Goal: Task Accomplishment & Management: Manage account settings

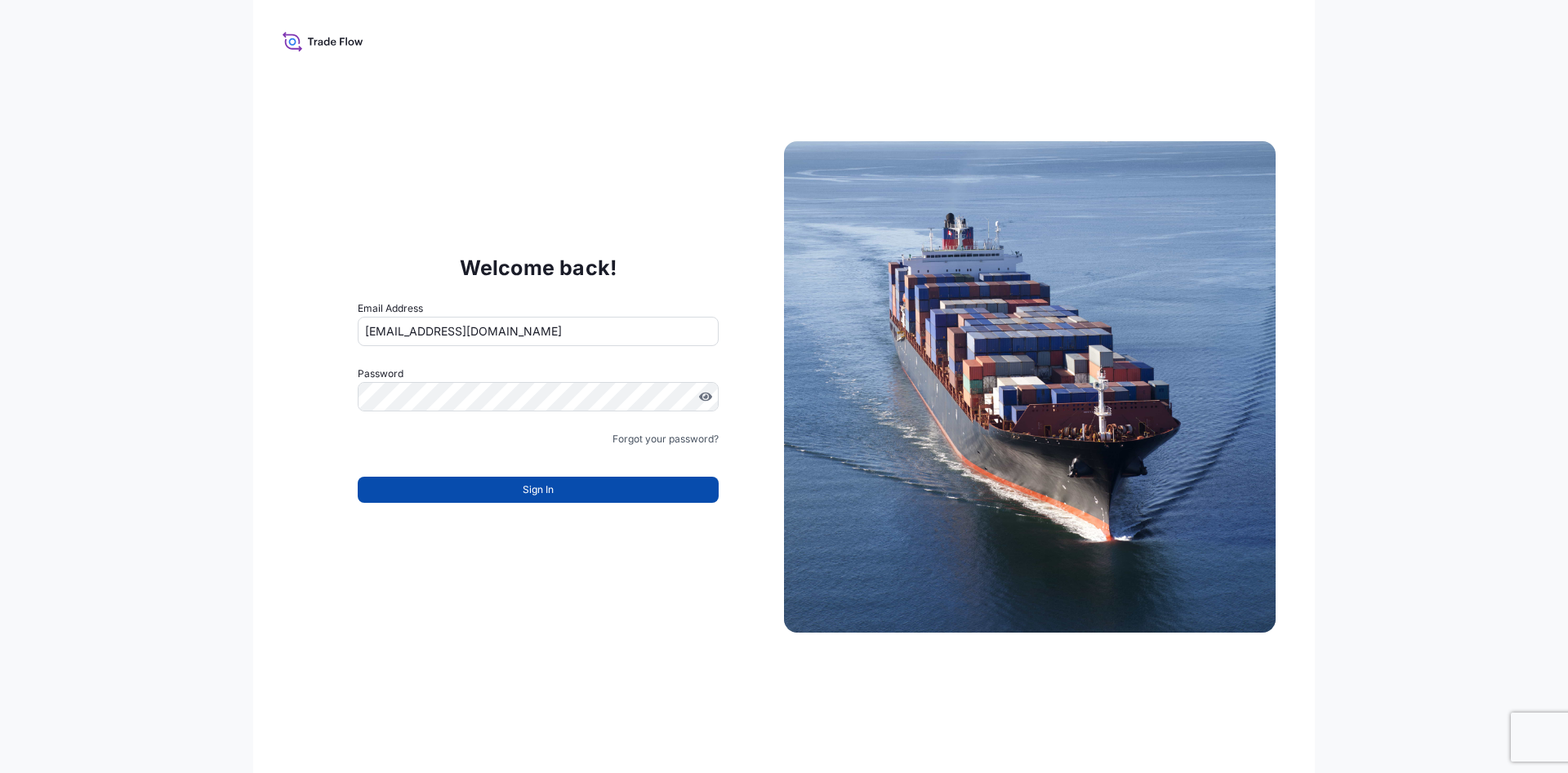
click at [582, 483] on button "Sign In" at bounding box center [538, 489] width 361 height 26
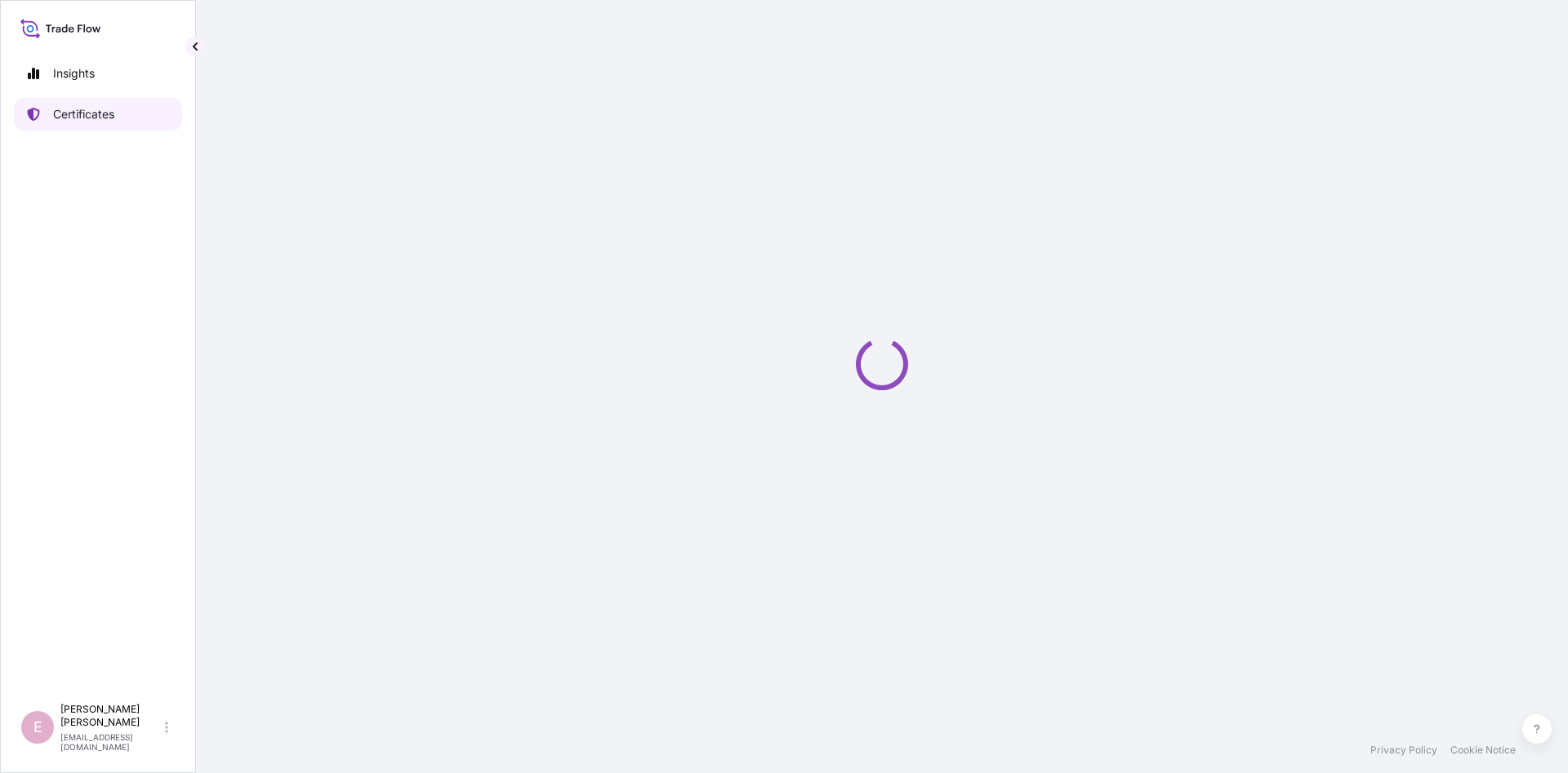
click at [70, 117] on p "Certificates" at bounding box center [83, 114] width 61 height 17
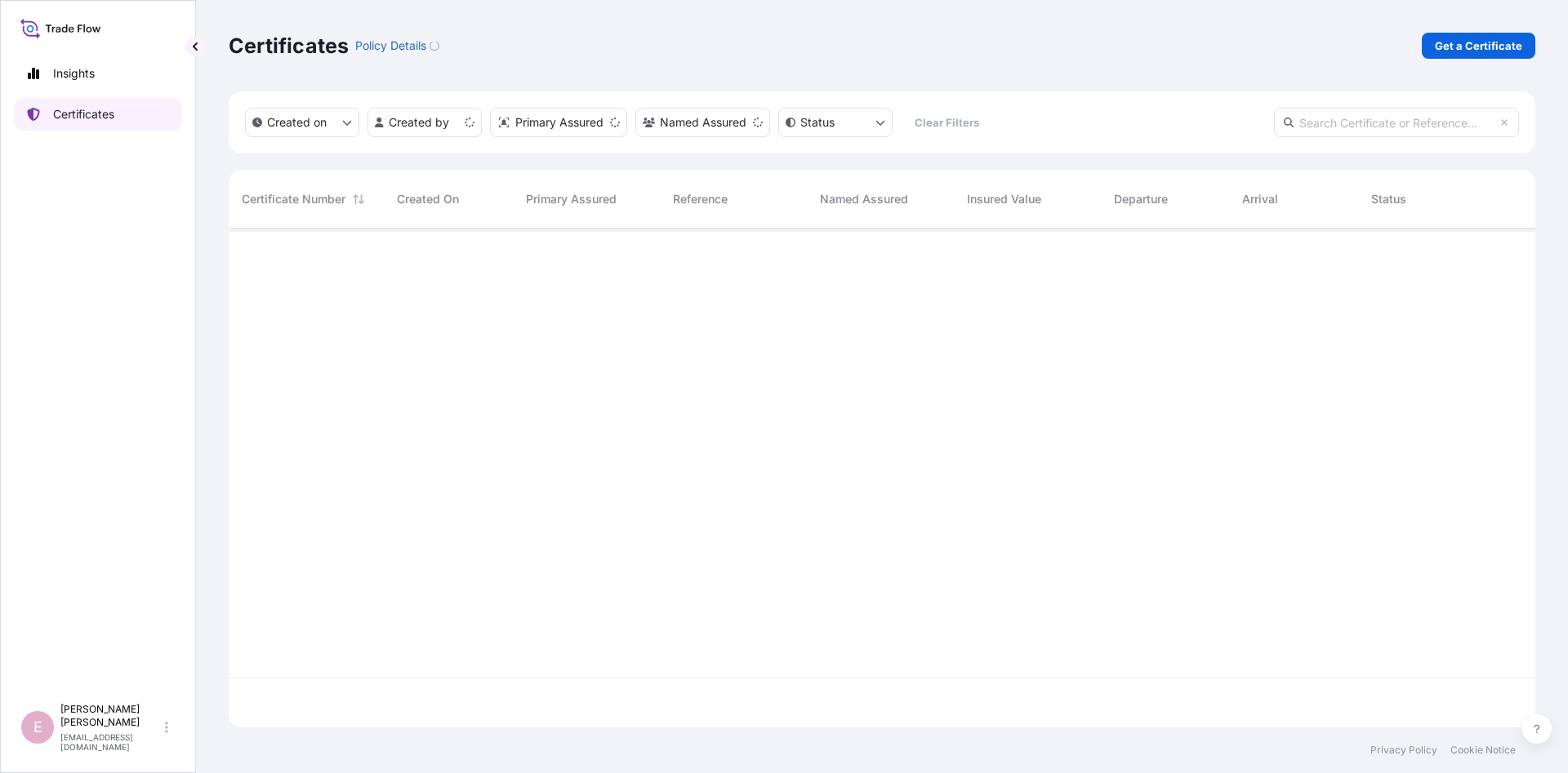
scroll to position [508, 1307]
click at [1384, 122] on input "text" at bounding box center [1396, 122] width 245 height 30
paste input "[PHONE_NUMBER]"
type input "[PHONE_NUMBER]"
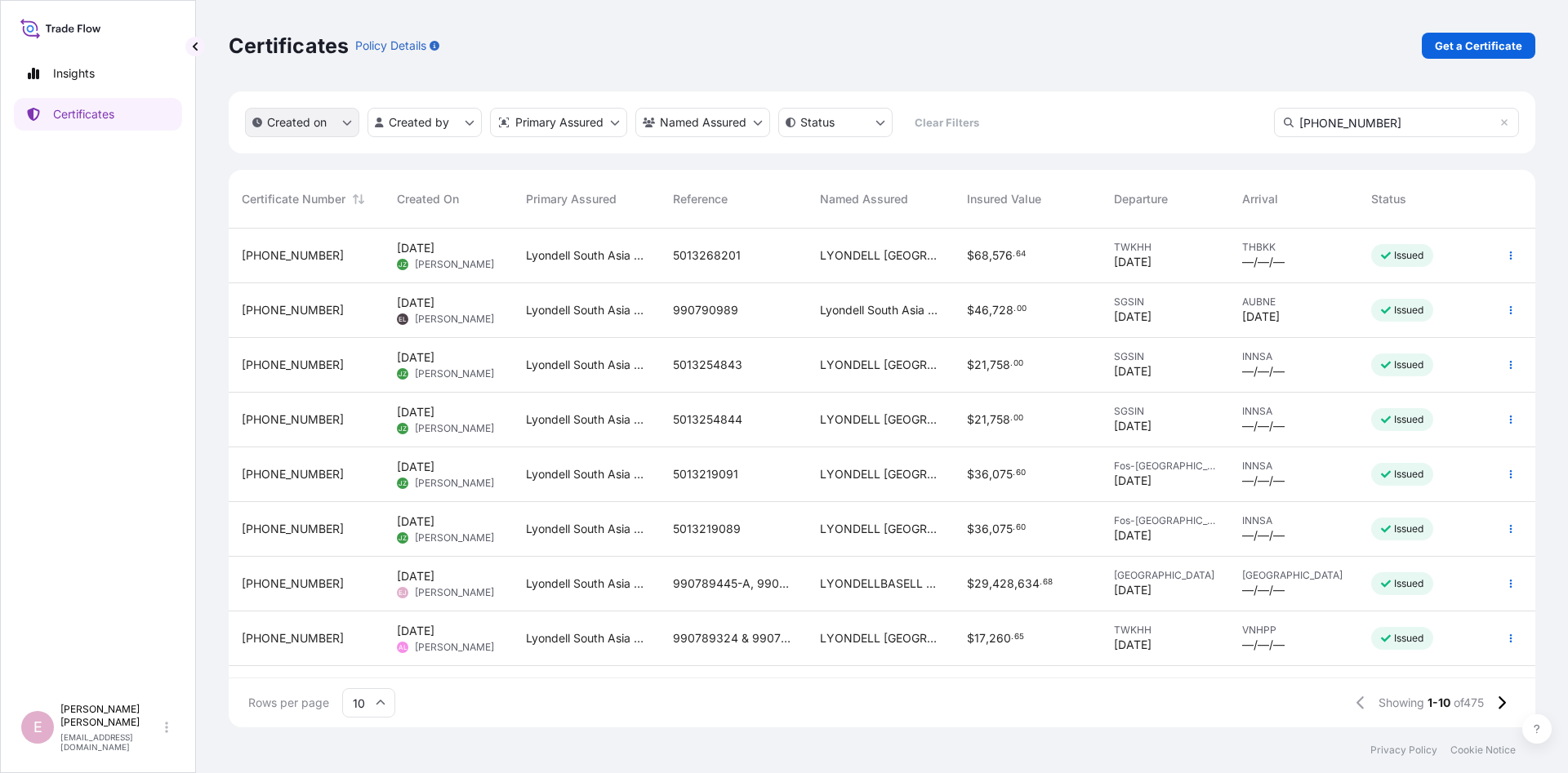
click at [312, 125] on p "Created on" at bounding box center [297, 122] width 59 height 17
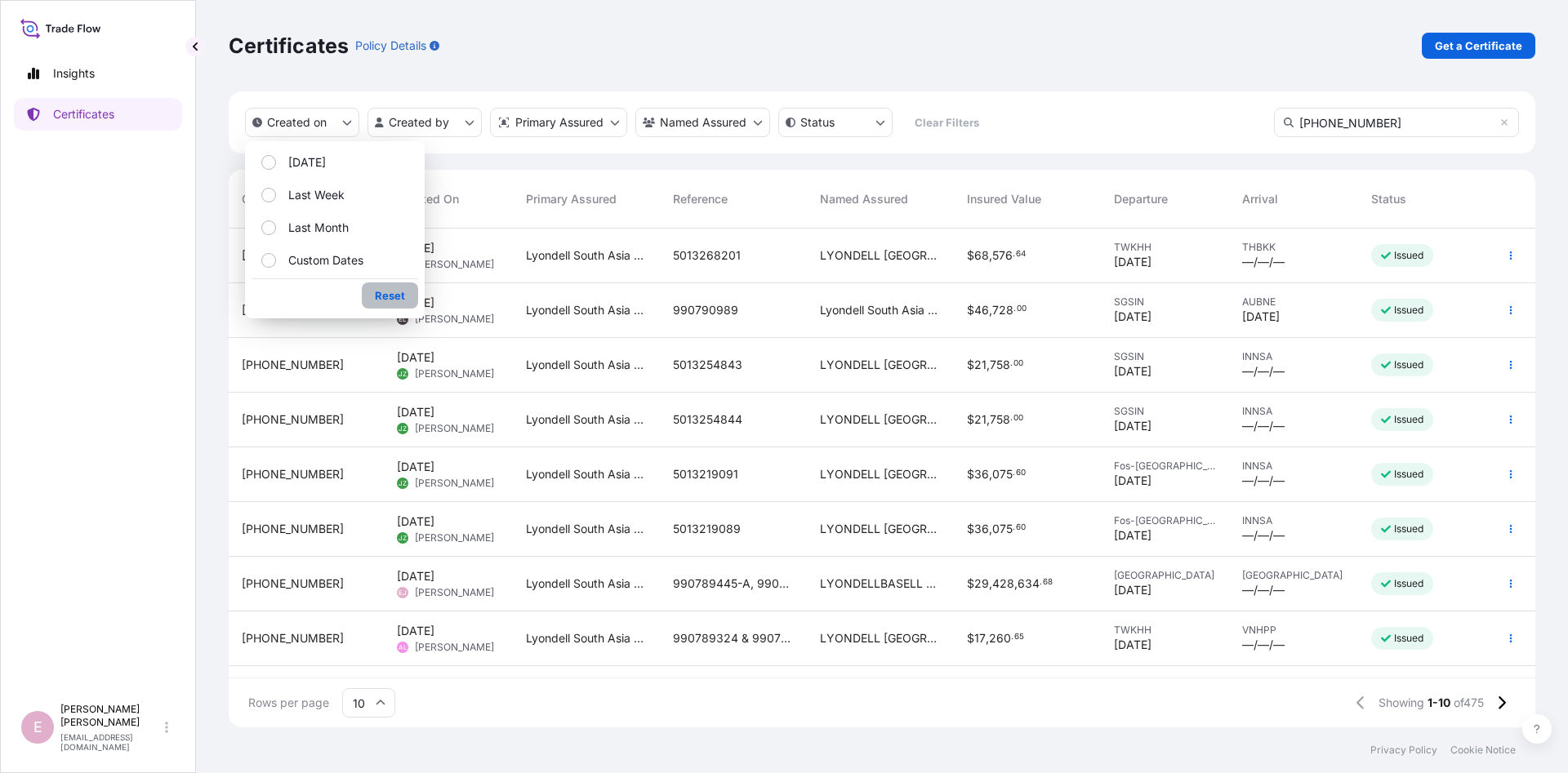
click at [387, 298] on p "Reset" at bounding box center [389, 296] width 31 height 17
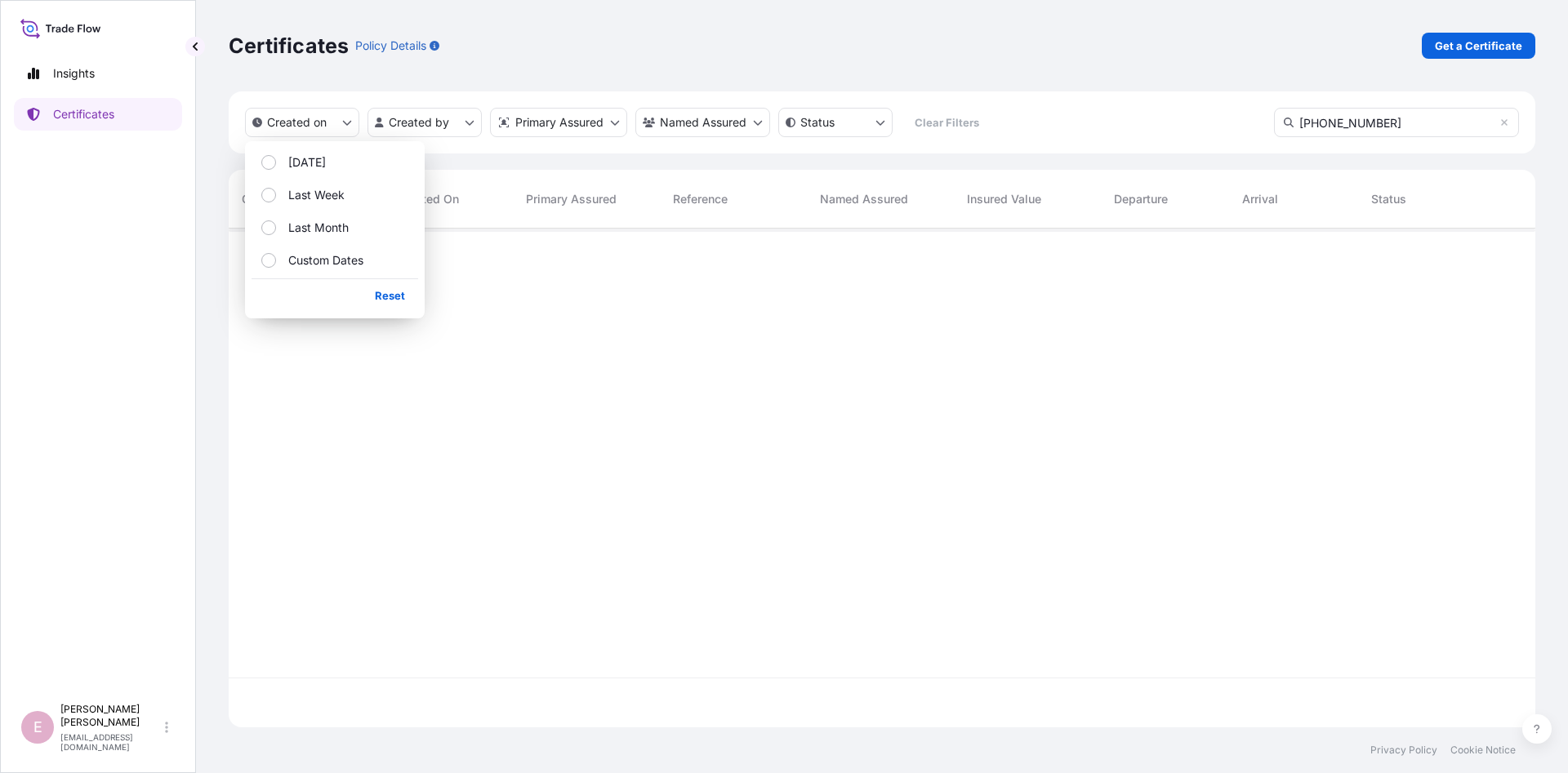
click at [627, 398] on div at bounding box center [882, 453] width 1307 height 449
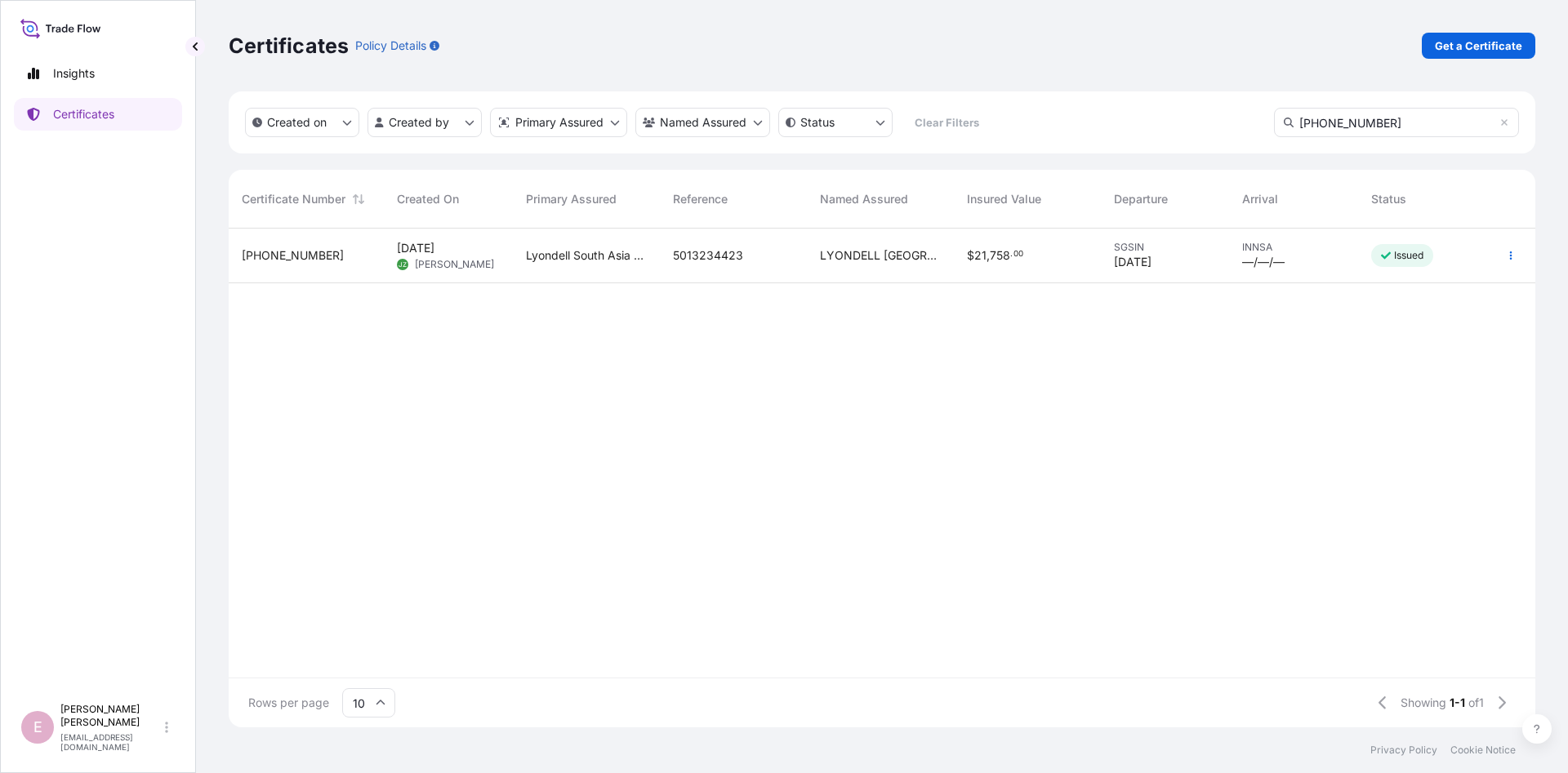
click at [542, 355] on div "32022-456-1 [DATE] JZ [PERSON_NAME] South Asia Pte Ltd. 5013234423 [GEOGRAPHIC_…" at bounding box center [882, 453] width 1307 height 449
click at [288, 259] on span "[PHONE_NUMBER]" at bounding box center [293, 256] width 102 height 17
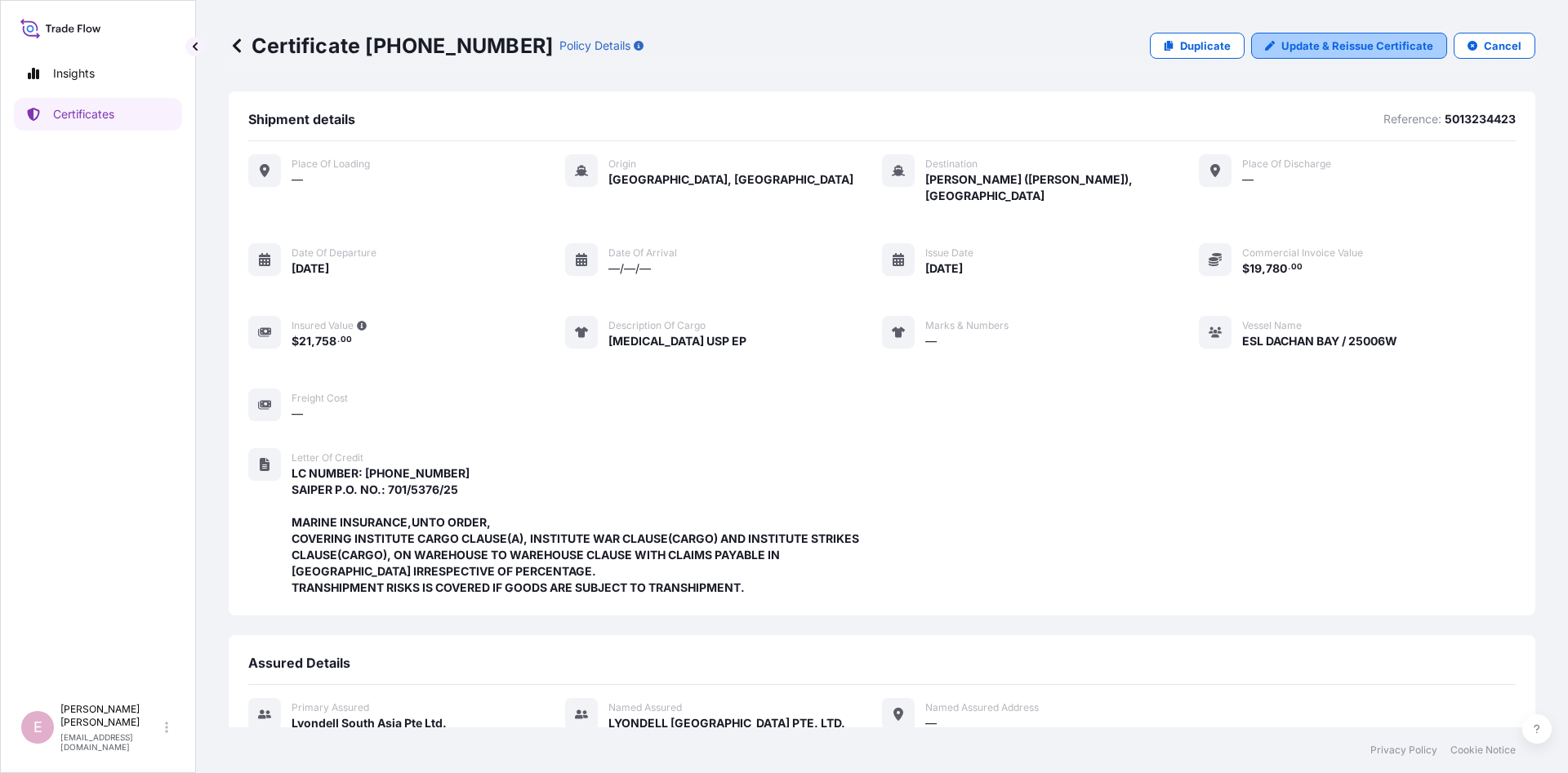
click at [1353, 44] on p "Update & Reissue Certificate" at bounding box center [1358, 46] width 152 height 17
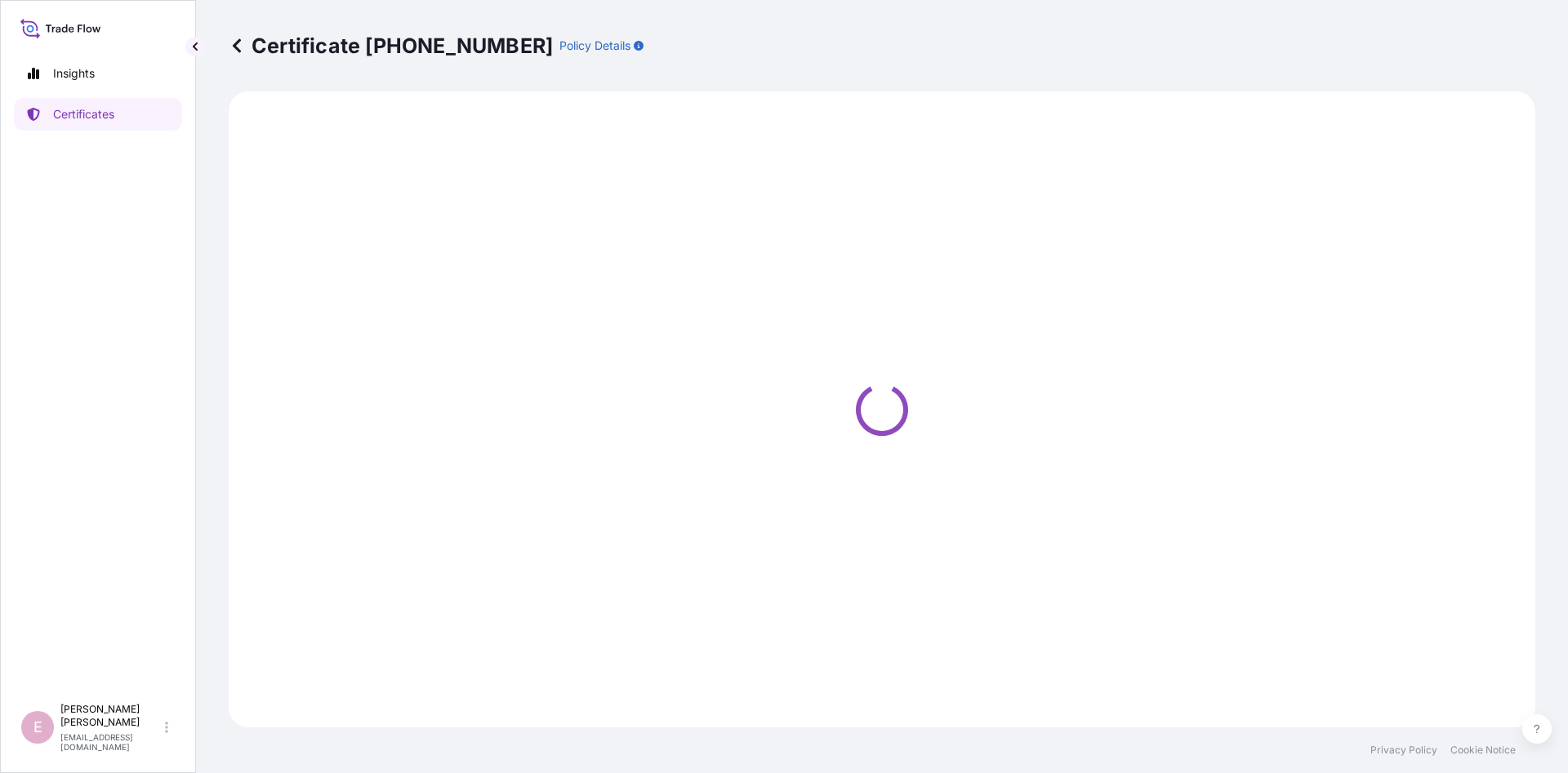
select select "Sea"
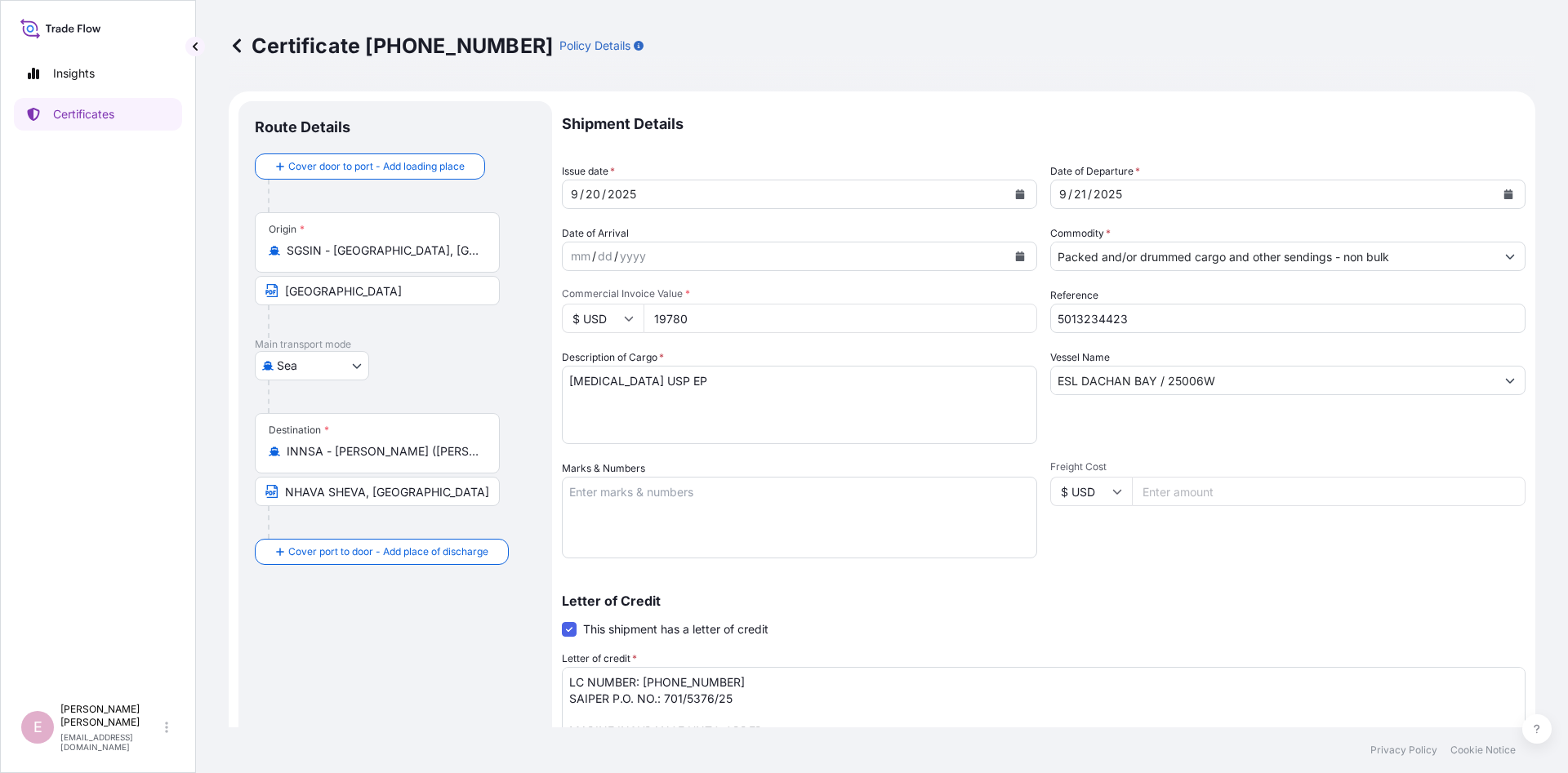
click at [1022, 196] on icon "Calendar" at bounding box center [1021, 194] width 9 height 10
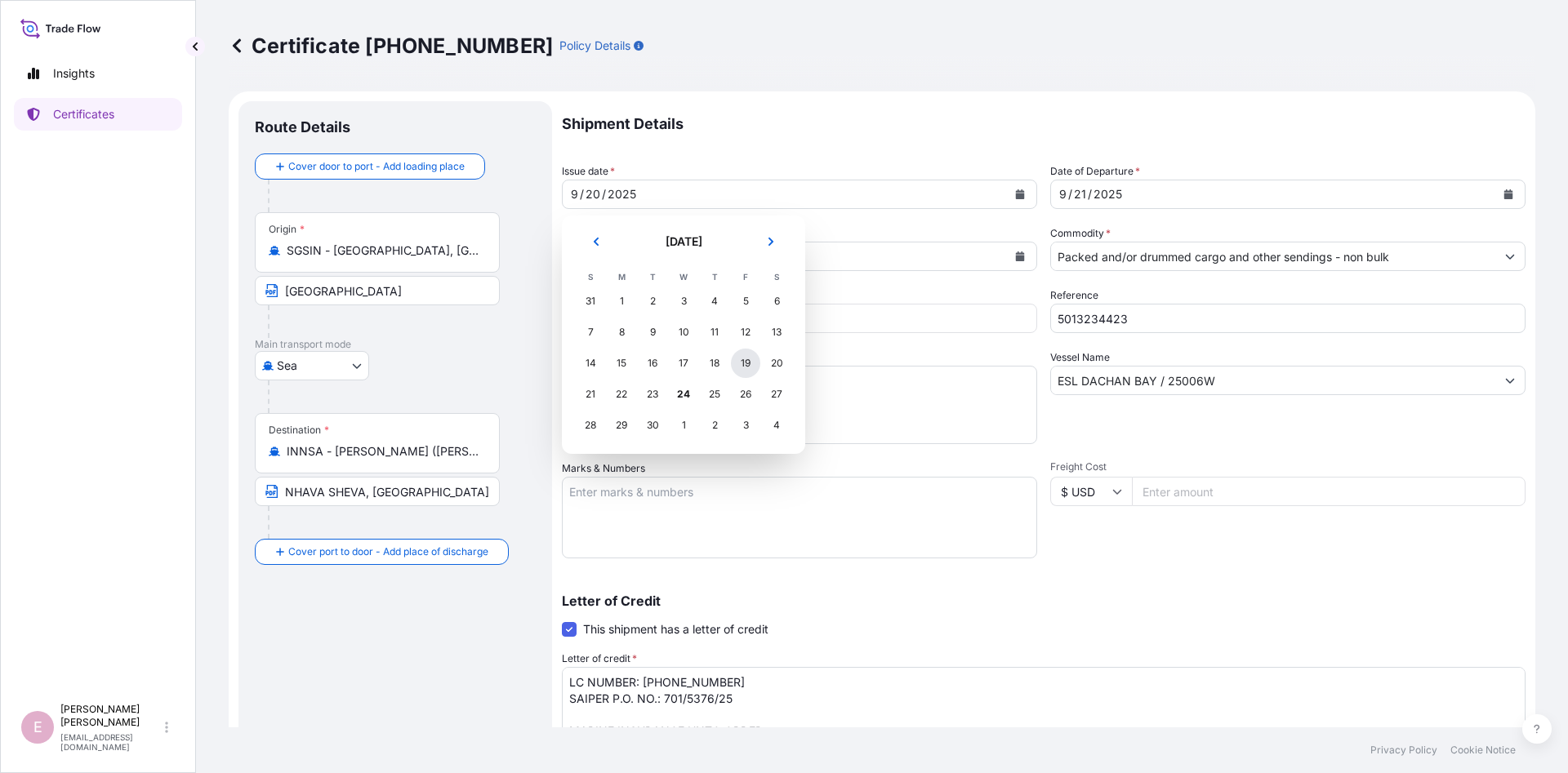
click at [744, 365] on div "19" at bounding box center [746, 363] width 30 height 30
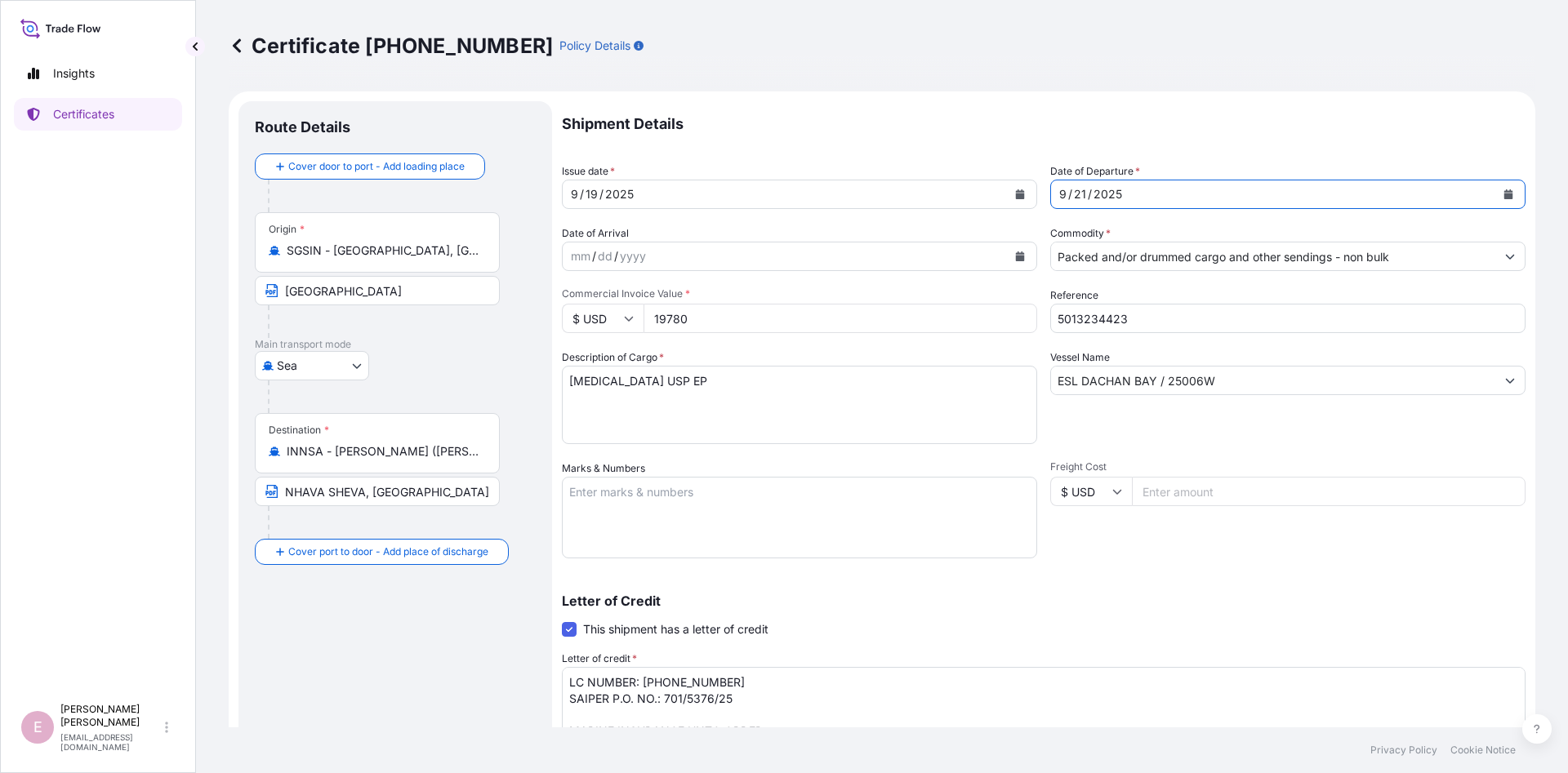
click at [1502, 190] on button "Calendar" at bounding box center [1509, 195] width 26 height 26
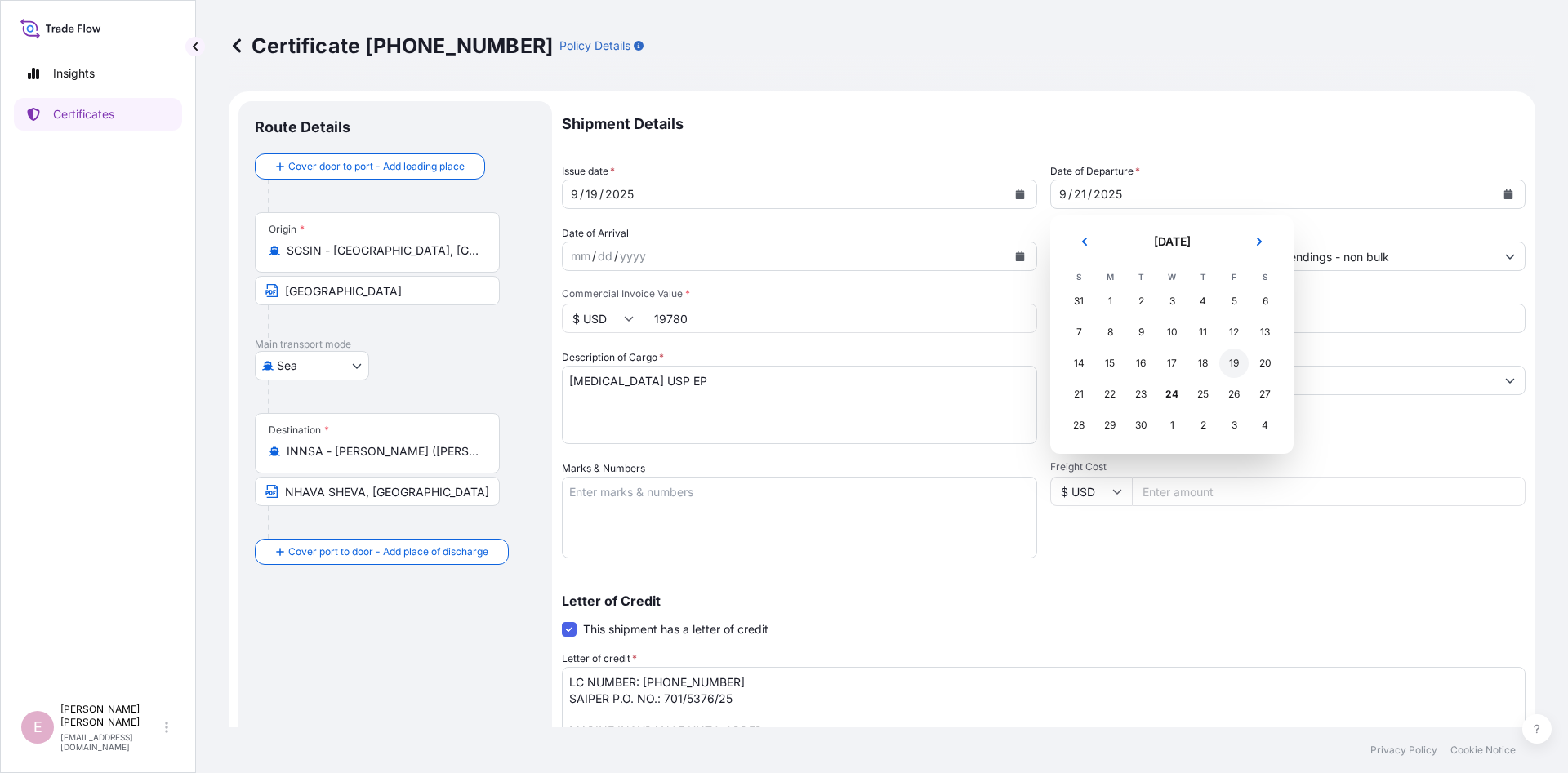
click at [1238, 363] on div "19" at bounding box center [1234, 363] width 30 height 30
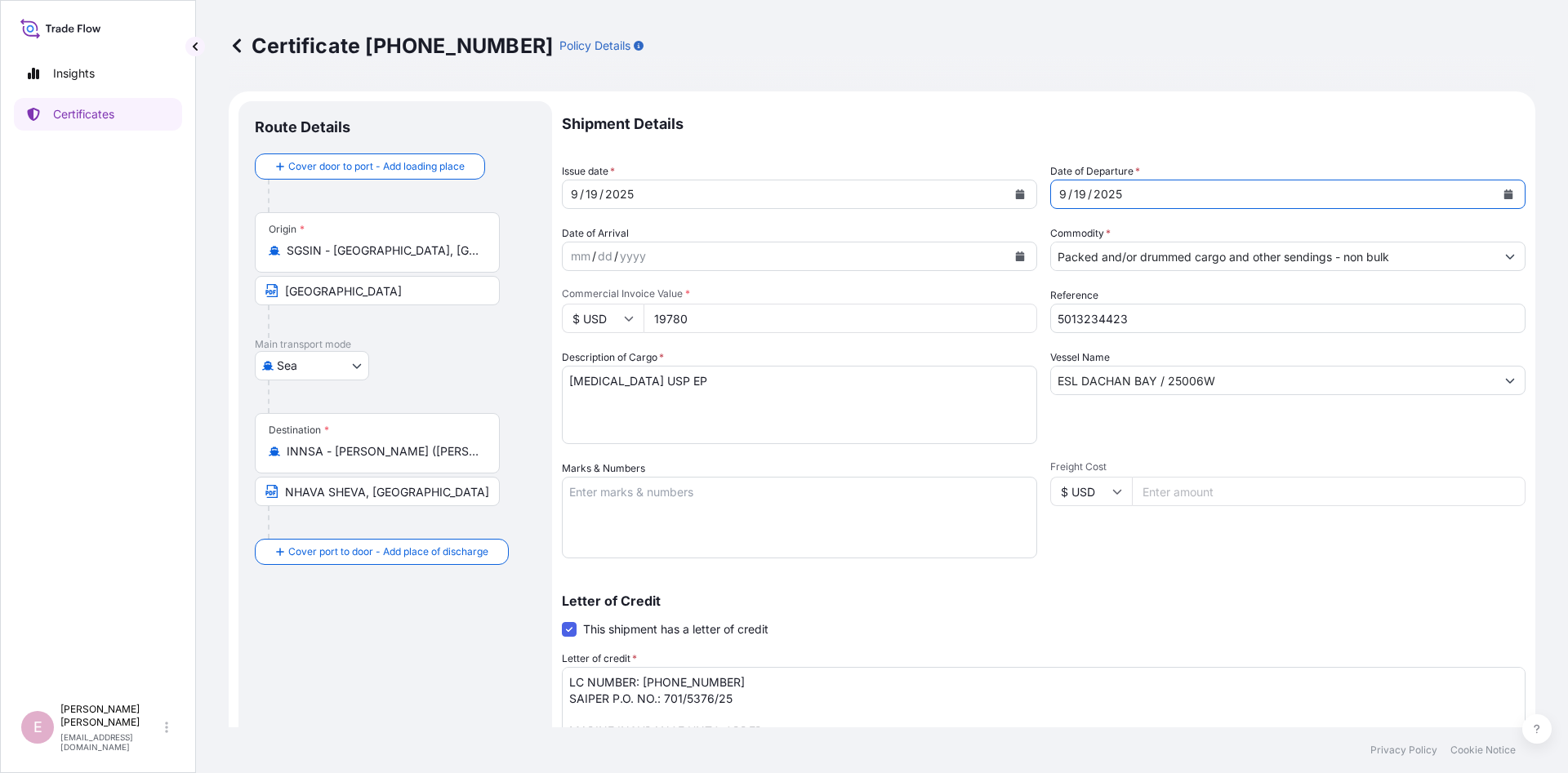
click at [1159, 385] on input "ESL DACHAN BAY / 25006W" at bounding box center [1272, 381] width 444 height 30
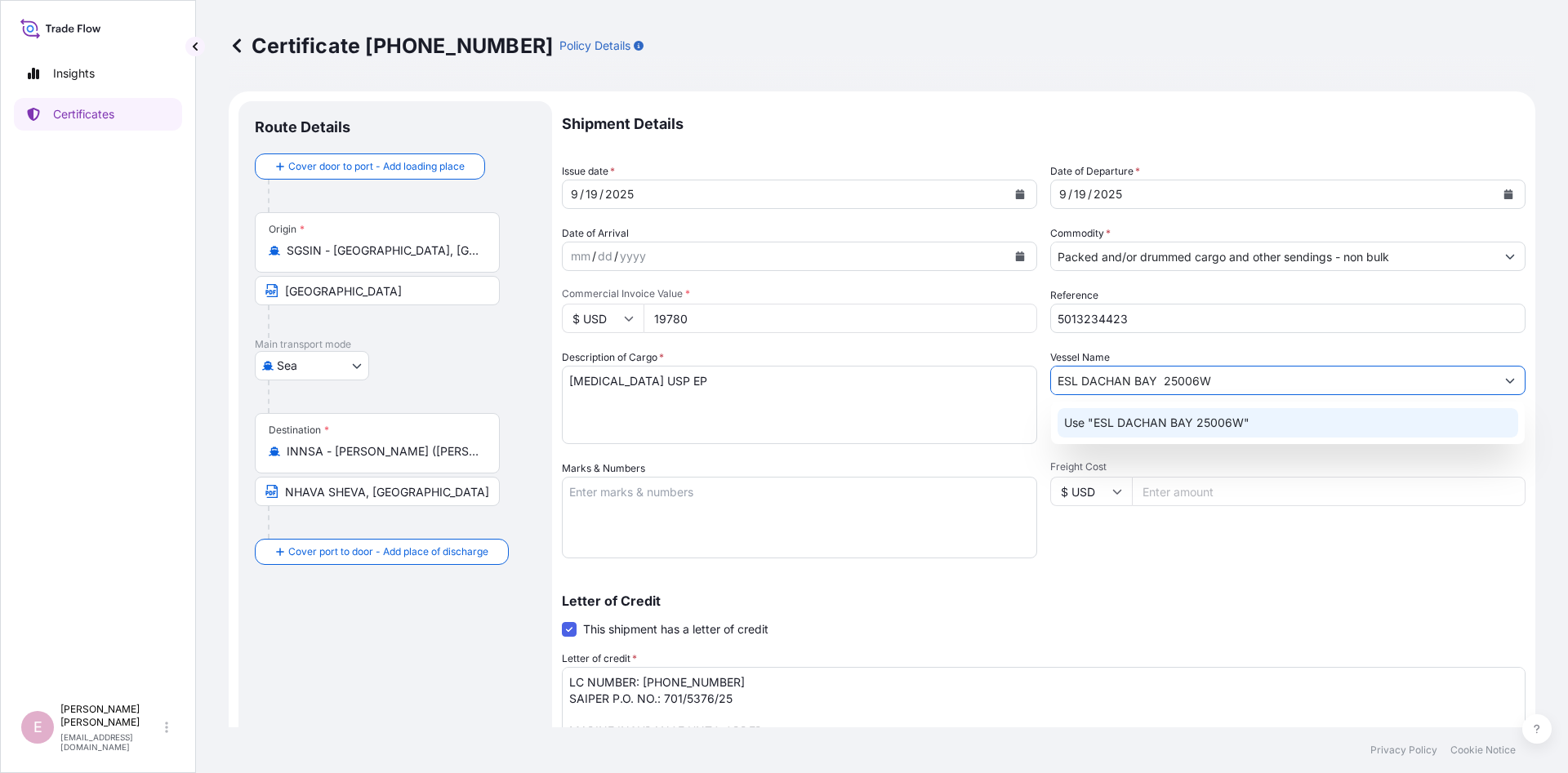
type input "ESL DACHAN BAY 25006W"
click at [1265, 620] on div "Letter of Credit This shipment has a letter of credit Letter of credit * LC NUM…" at bounding box center [1043, 678] width 963 height 168
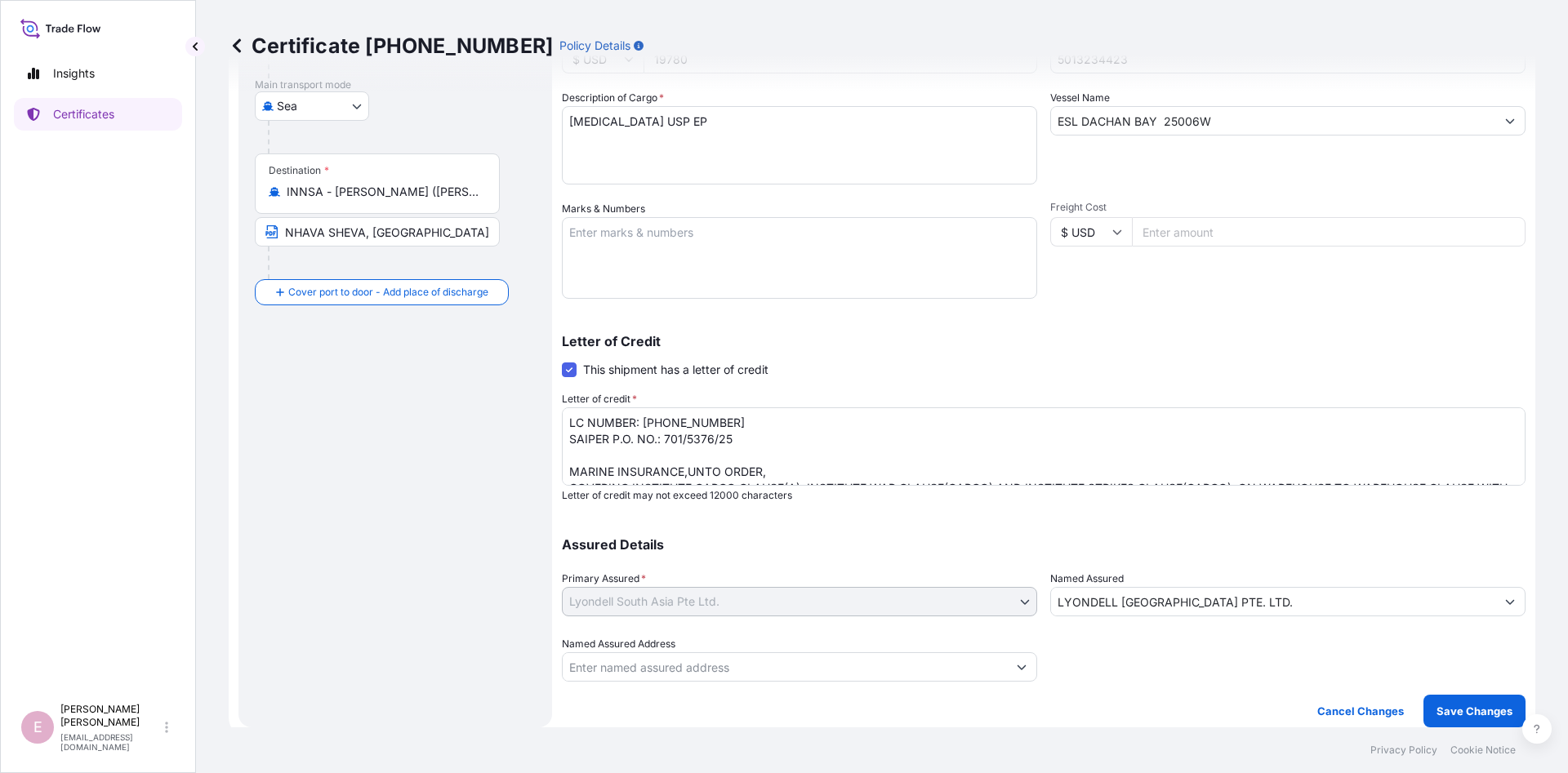
scroll to position [51, 0]
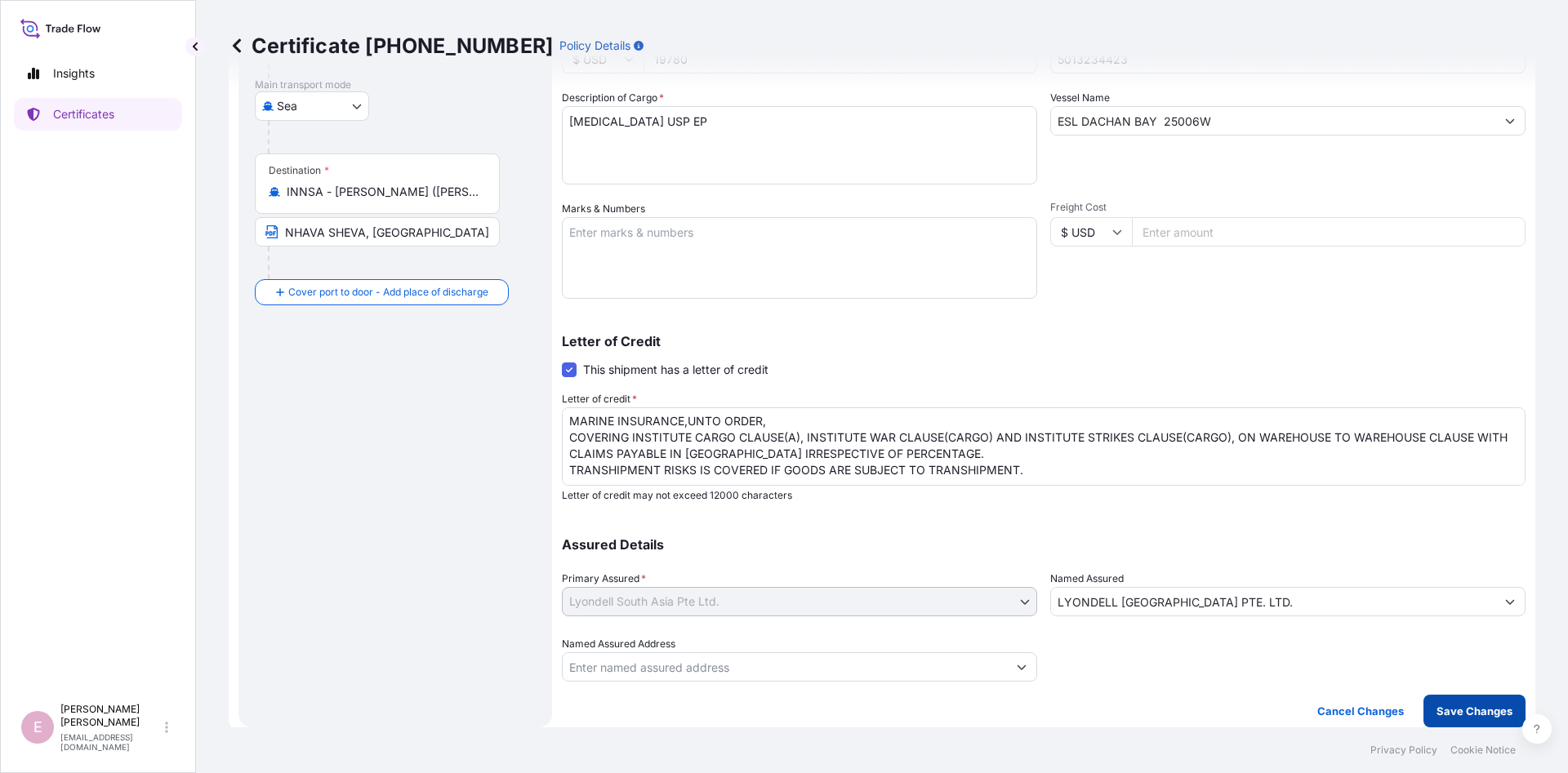
click at [1476, 717] on p "Save Changes" at bounding box center [1474, 711] width 76 height 17
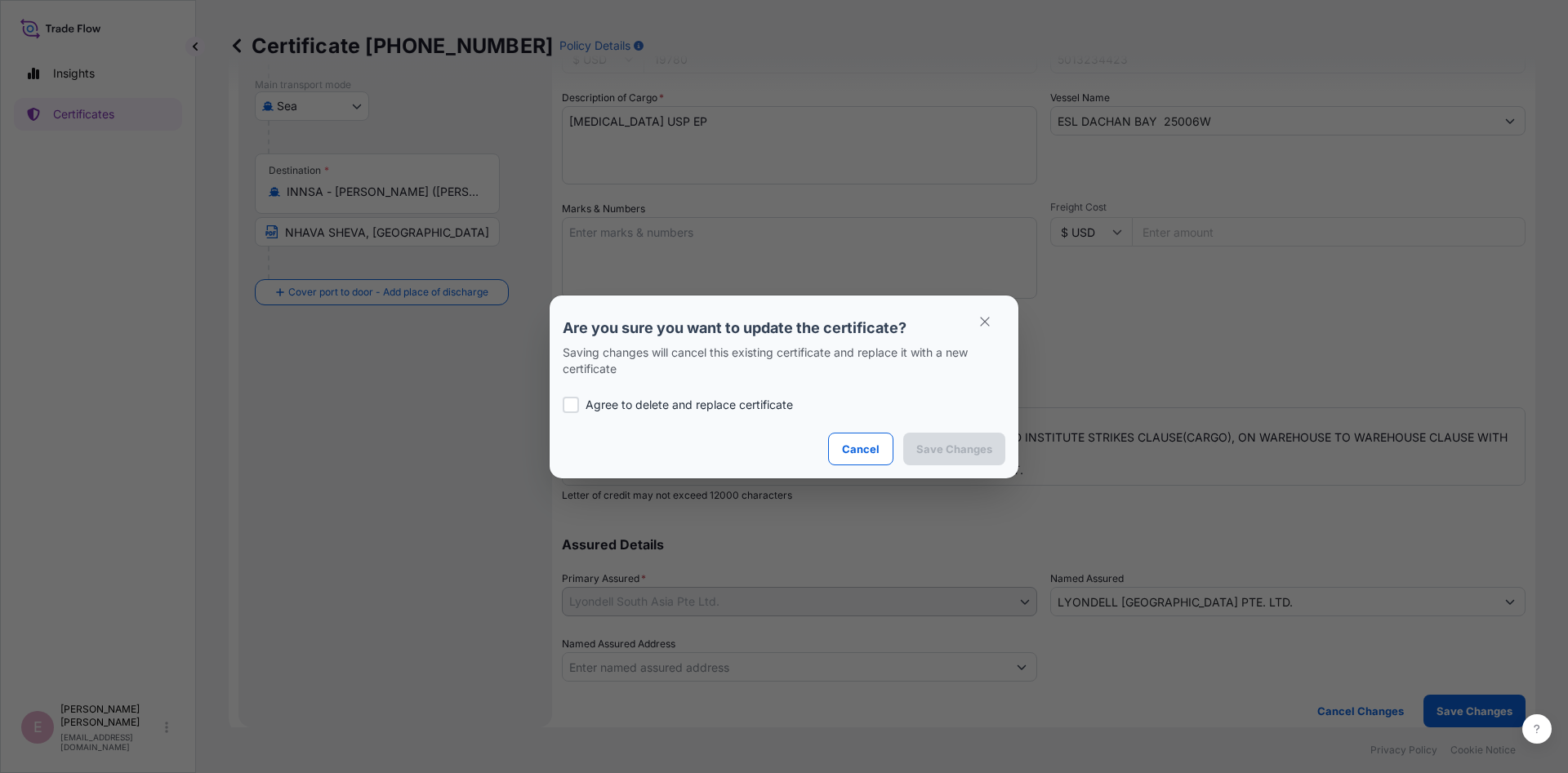
click at [639, 403] on p "Agree to delete and replace certificate" at bounding box center [689, 405] width 208 height 17
checkbox input "true"
click at [970, 445] on p "Save Changes" at bounding box center [954, 450] width 76 height 17
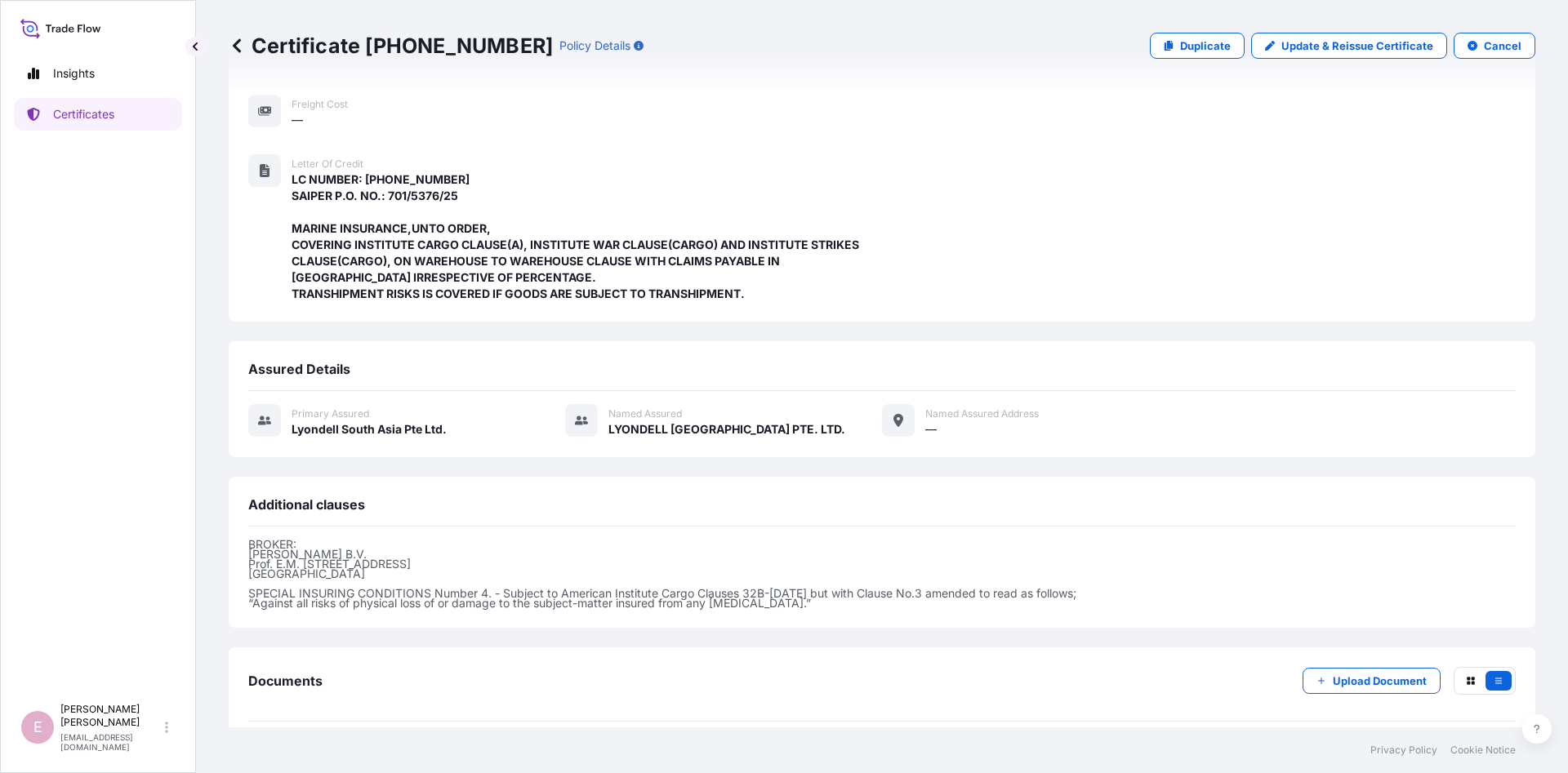
scroll to position [348, 0]
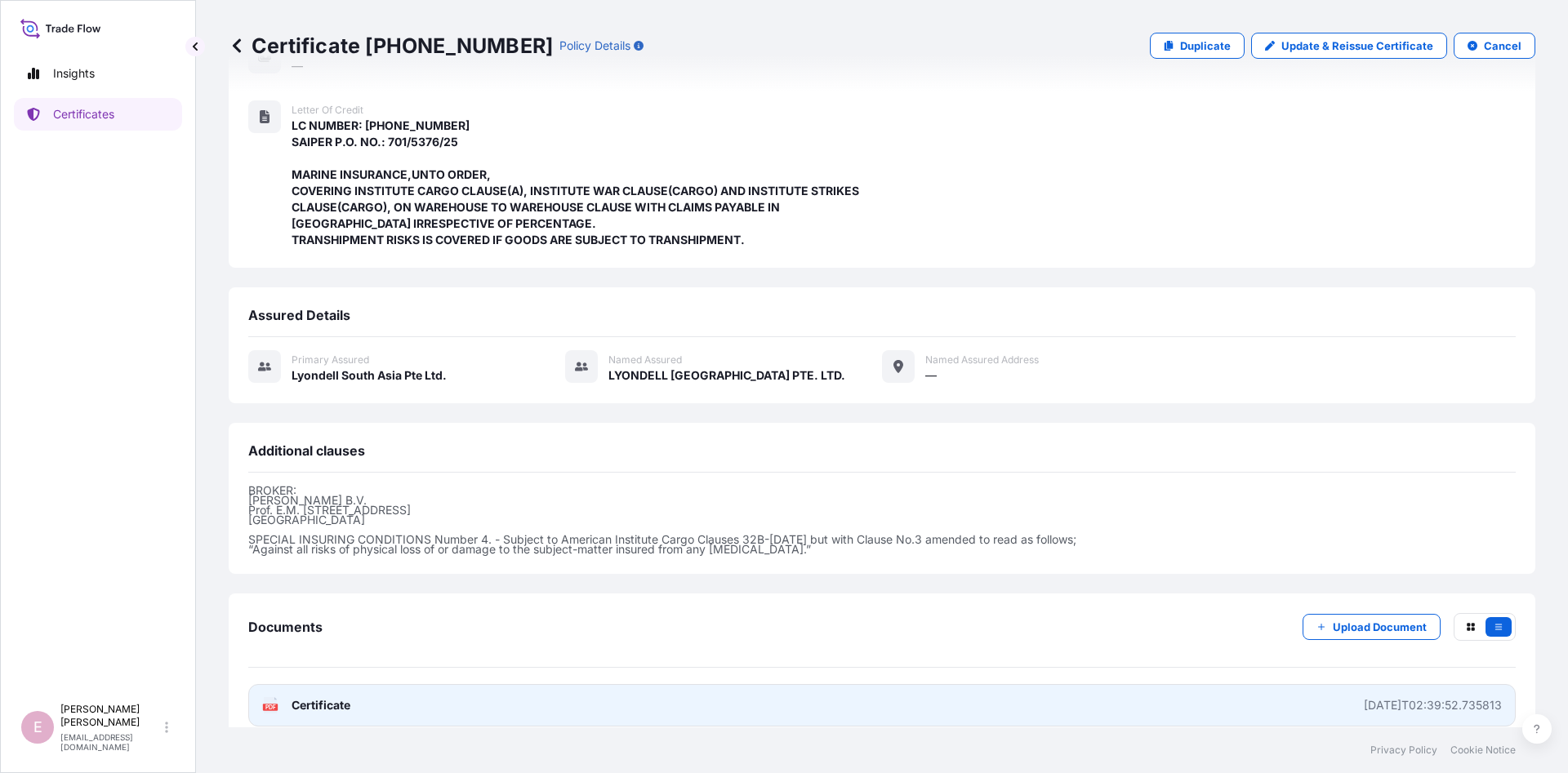
click at [312, 697] on span "Certificate" at bounding box center [320, 705] width 58 height 17
